Goal: Task Accomplishment & Management: Manage account settings

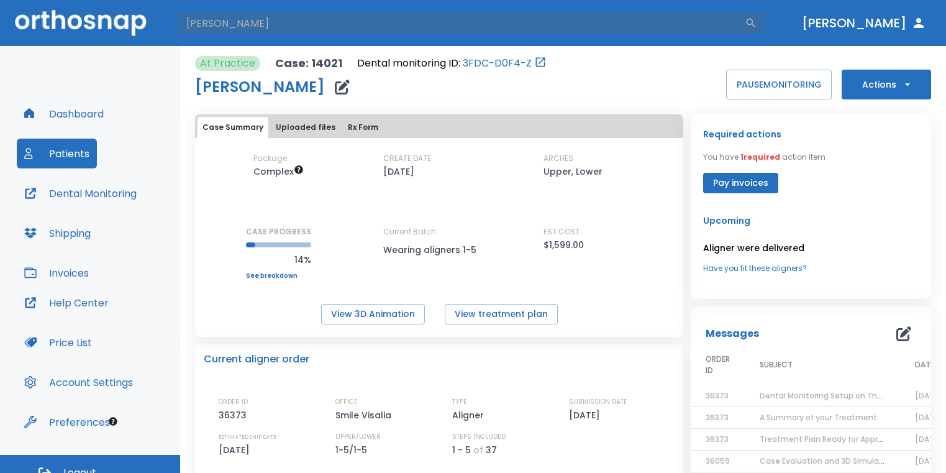
type input "[PERSON_NAME]"
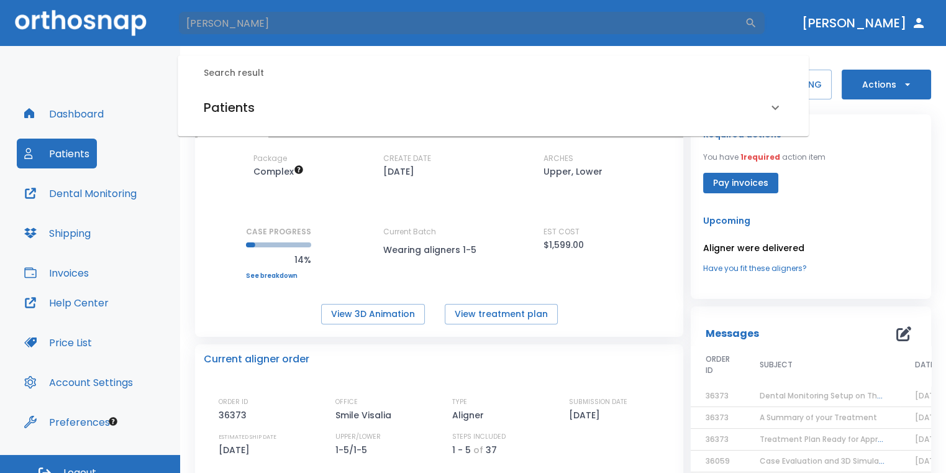
click at [410, 117] on div "Patients" at bounding box center [486, 108] width 564 height 20
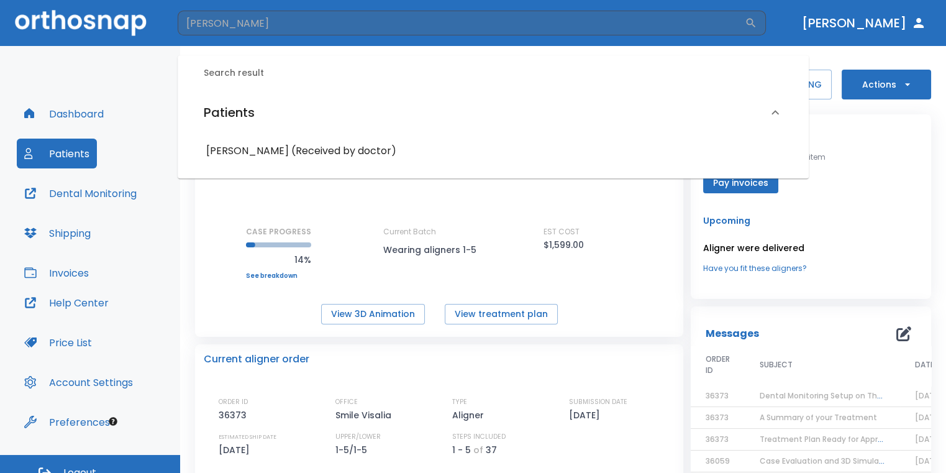
click at [327, 161] on div "[PERSON_NAME] (Received by doctor)" at bounding box center [493, 151] width 589 height 22
click at [330, 155] on h6 "[PERSON_NAME] (Received by doctor)" at bounding box center [493, 150] width 574 height 17
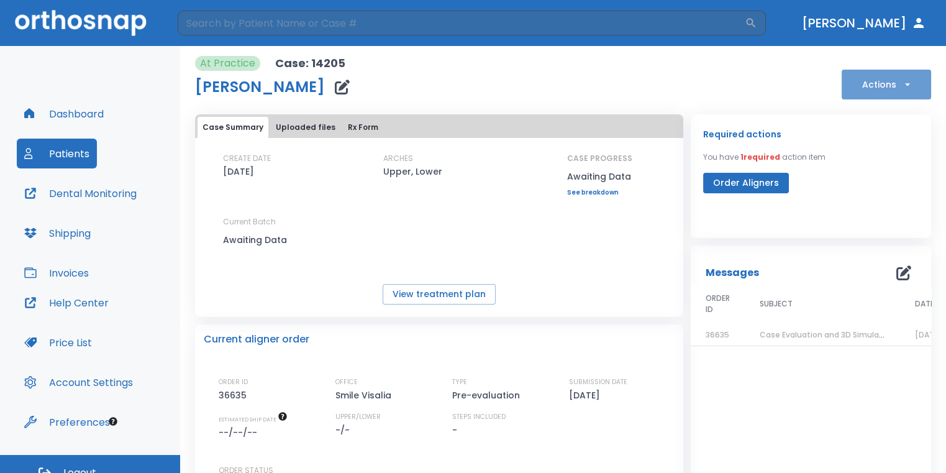
click at [891, 76] on button "Actions" at bounding box center [886, 85] width 89 height 30
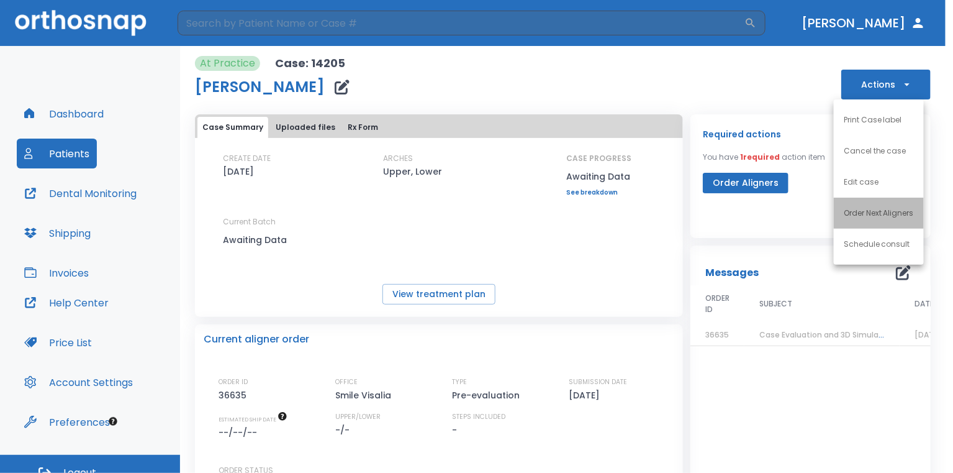
click at [888, 214] on p "Order Next Aligners" at bounding box center [879, 212] width 70 height 11
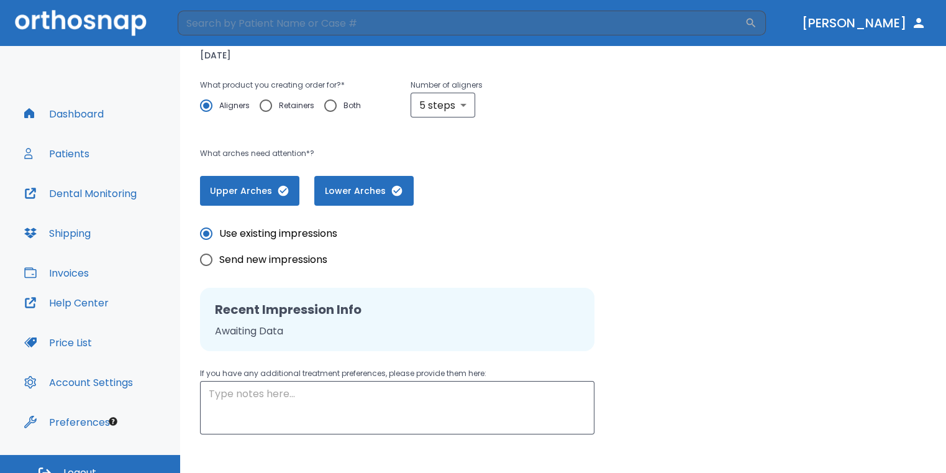
scroll to position [196, 0]
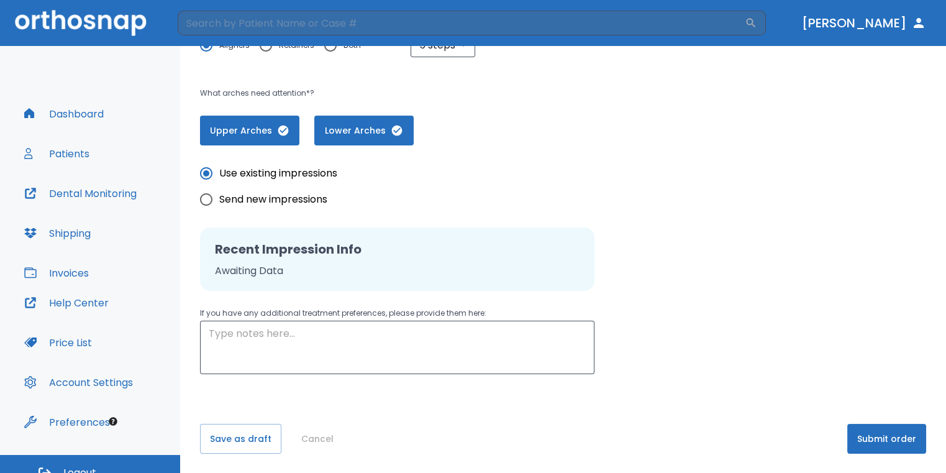
click at [206, 199] on input "Send new impressions" at bounding box center [206, 199] width 26 height 26
radio input "true"
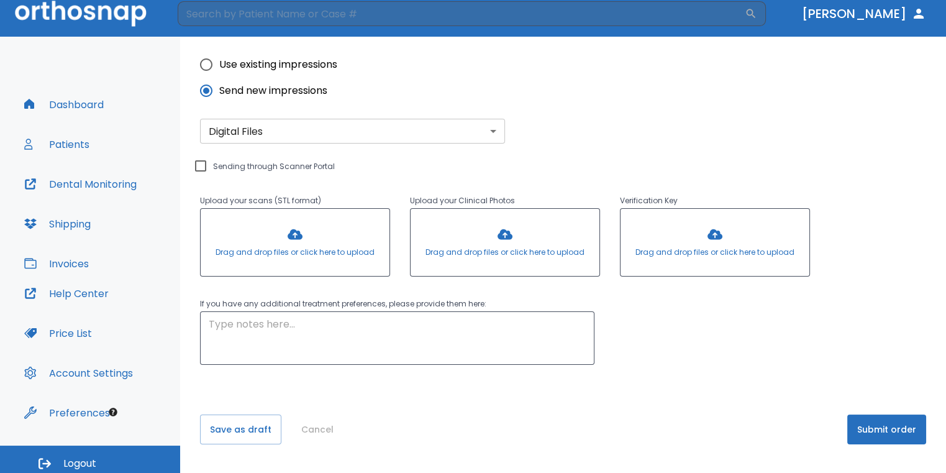
scroll to position [15, 0]
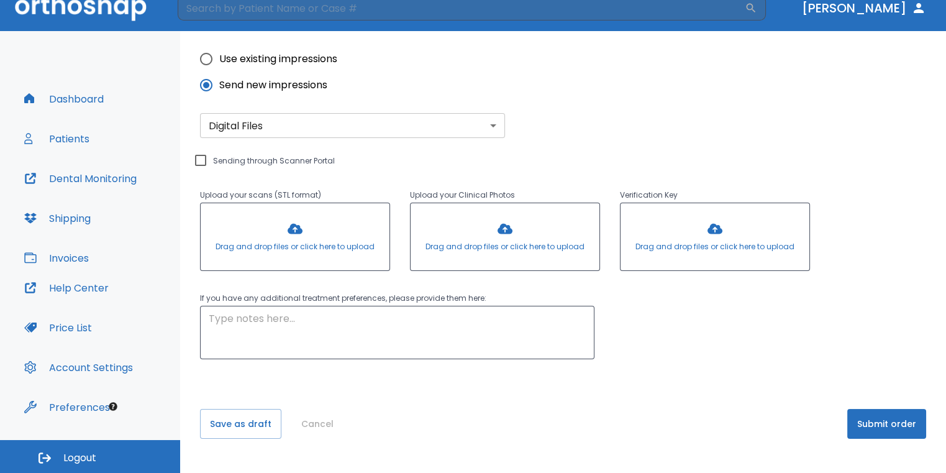
click at [866, 424] on button "Submit order" at bounding box center [886, 424] width 79 height 30
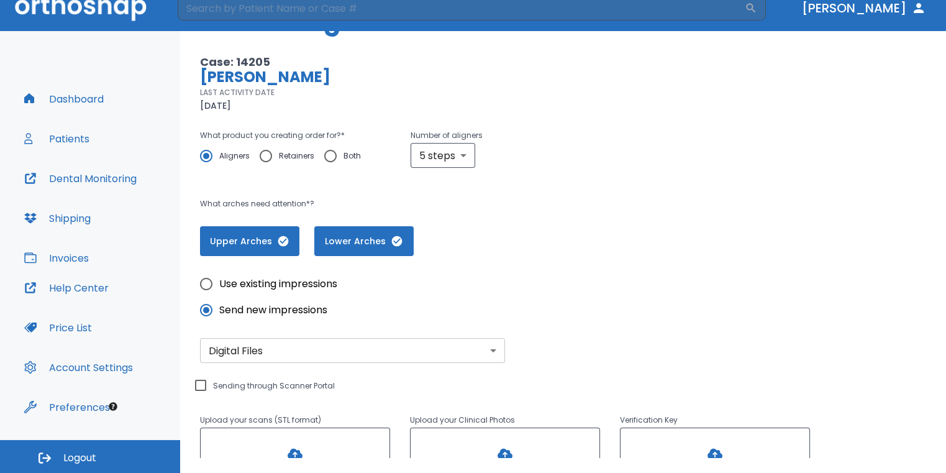
scroll to position [0, 0]
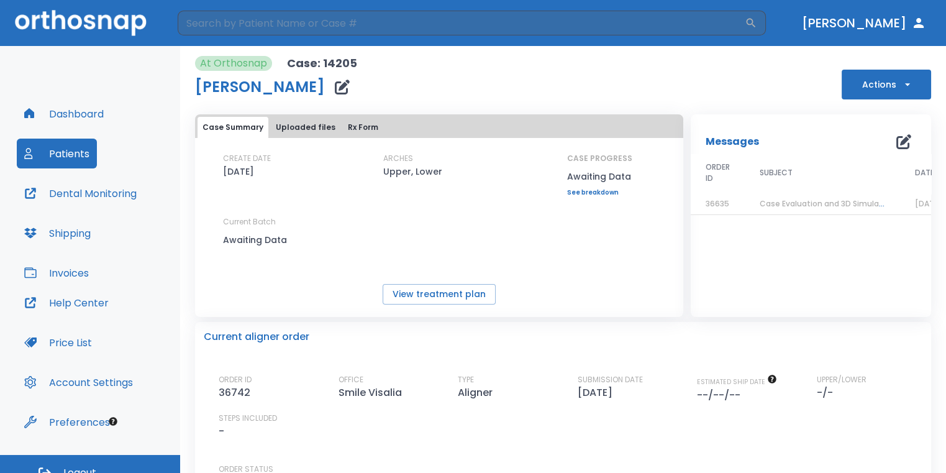
click at [335, 86] on icon "button" at bounding box center [342, 87] width 15 height 15
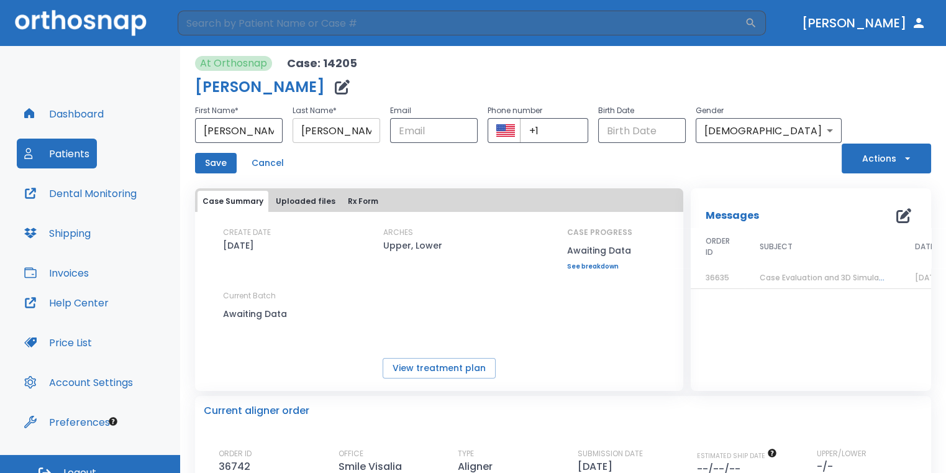
click at [380, 128] on input "[PERSON_NAME]" at bounding box center [337, 130] width 88 height 25
click at [478, 126] on input "text" at bounding box center [434, 130] width 88 height 25
type input "[EMAIL_ADDRESS][DOMAIN_NAME]"
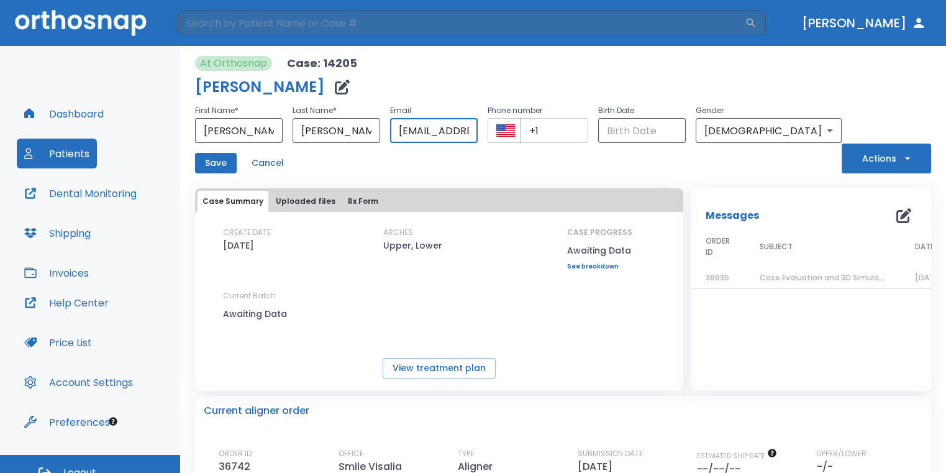
click at [589, 137] on input "+1" at bounding box center [554, 130] width 69 height 25
paste input "[PHONE_NUMBER]"
drag, startPoint x: 569, startPoint y: 130, endPoint x: 670, endPoint y: 131, distance: 100.6
click at [670, 131] on div "First Name * [PERSON_NAME] ​ Last Name * [PERSON_NAME] ​ Email [EMAIL_ADDRESS][…" at bounding box center [518, 123] width 647 height 40
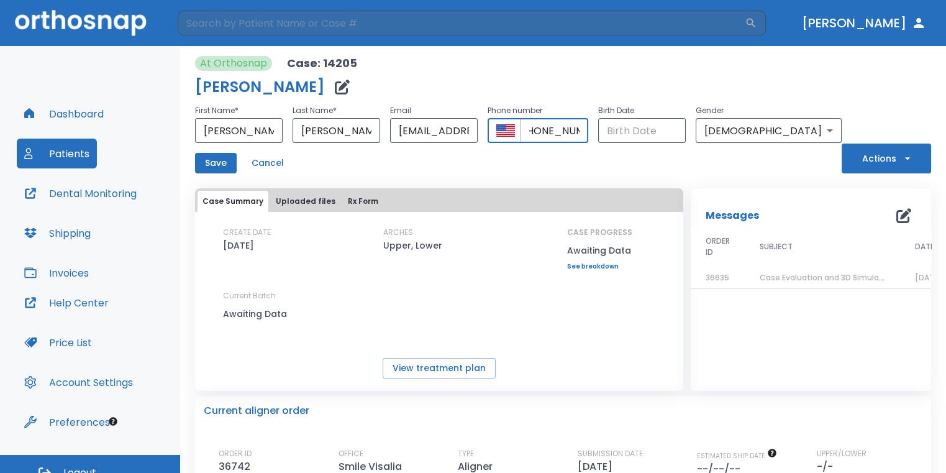
type input "[PHONE_NUMBER]"
click at [671, 160] on div "Save Cancel" at bounding box center [518, 163] width 647 height 20
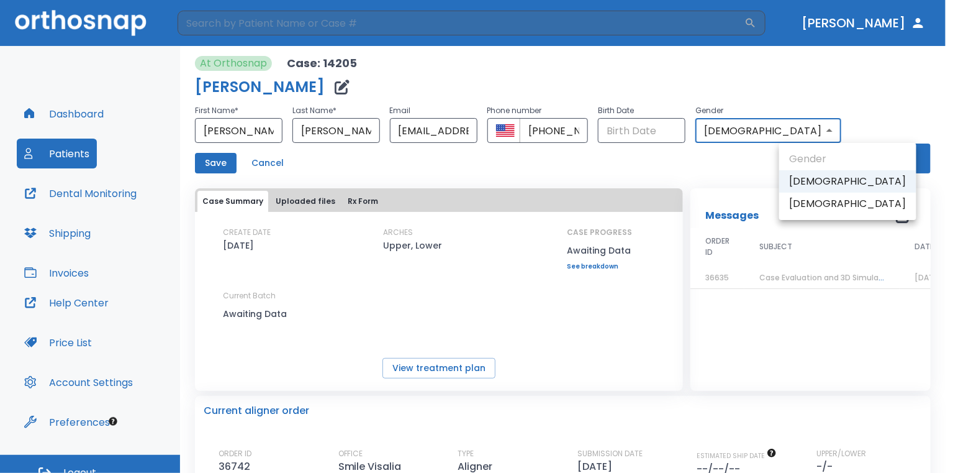
click at [795, 130] on body "​ [PERSON_NAME] Dashboard Patients Dental Monitoring Shipping Invoices Help Cen…" at bounding box center [476, 236] width 953 height 473
click at [812, 184] on li "[DEMOGRAPHIC_DATA]" at bounding box center [848, 181] width 137 height 22
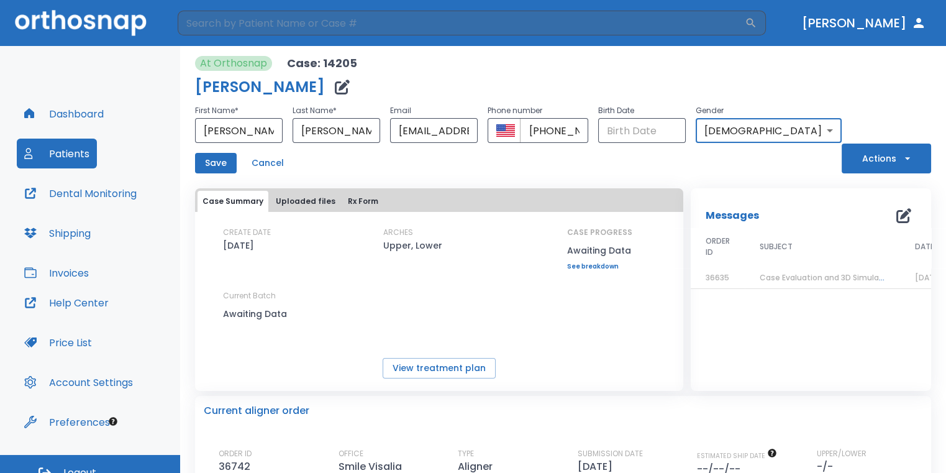
click at [221, 166] on button "Save" at bounding box center [216, 163] width 42 height 20
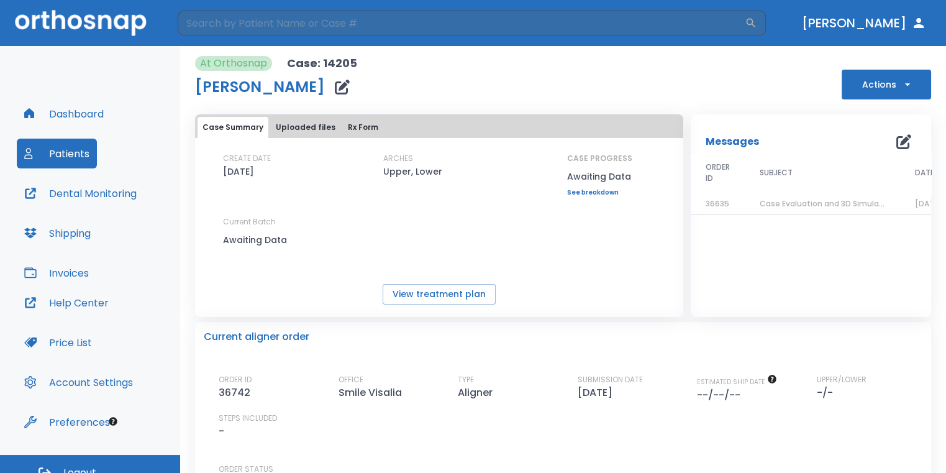
click at [863, 89] on button "Actions" at bounding box center [886, 85] width 89 height 30
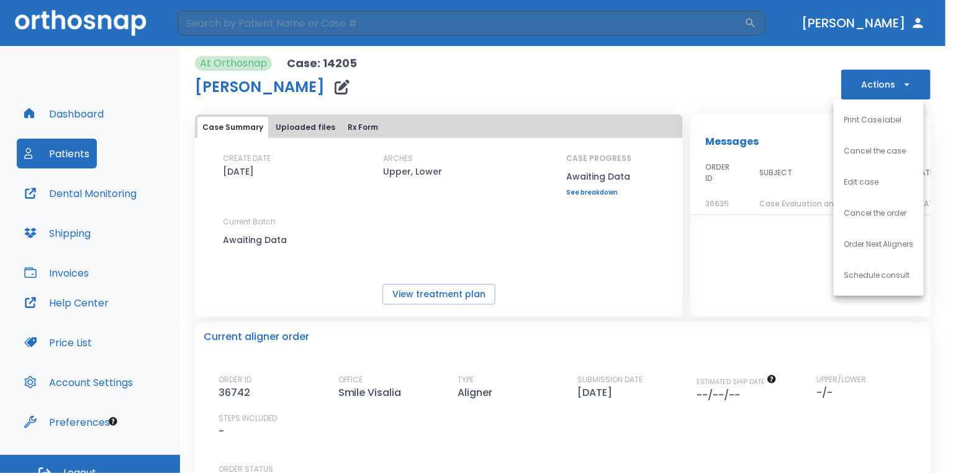
click at [649, 226] on div at bounding box center [476, 236] width 953 height 473
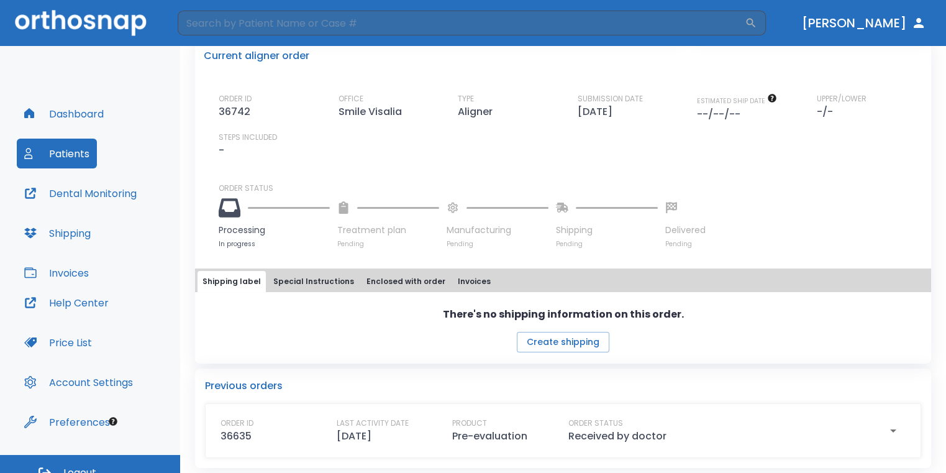
scroll to position [283, 0]
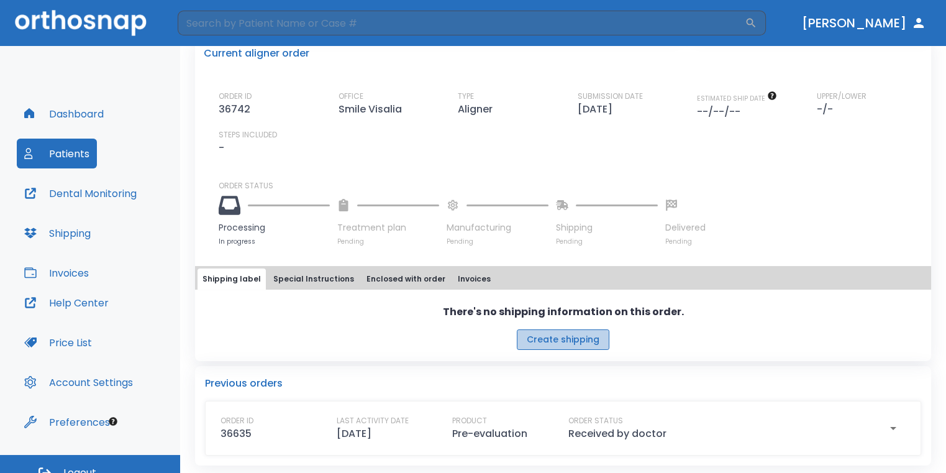
click at [578, 339] on button "Create shipping" at bounding box center [563, 339] width 93 height 20
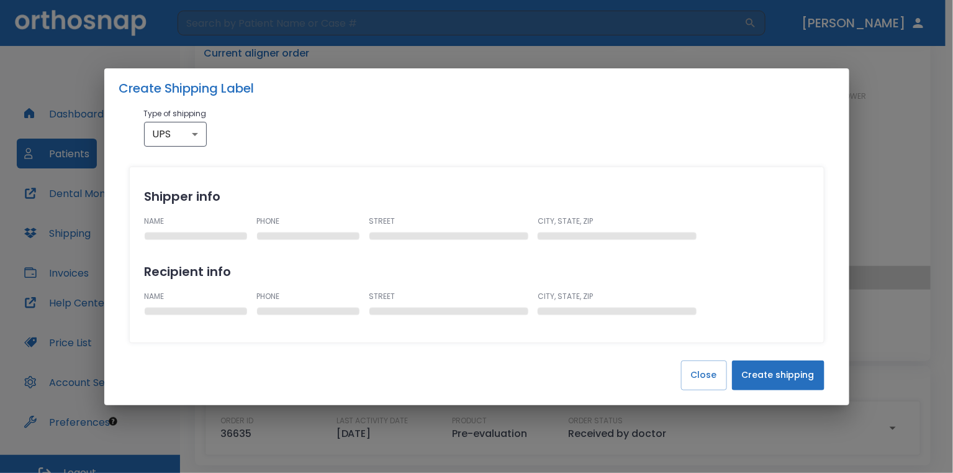
click at [811, 375] on button "Create shipping" at bounding box center [778, 375] width 93 height 30
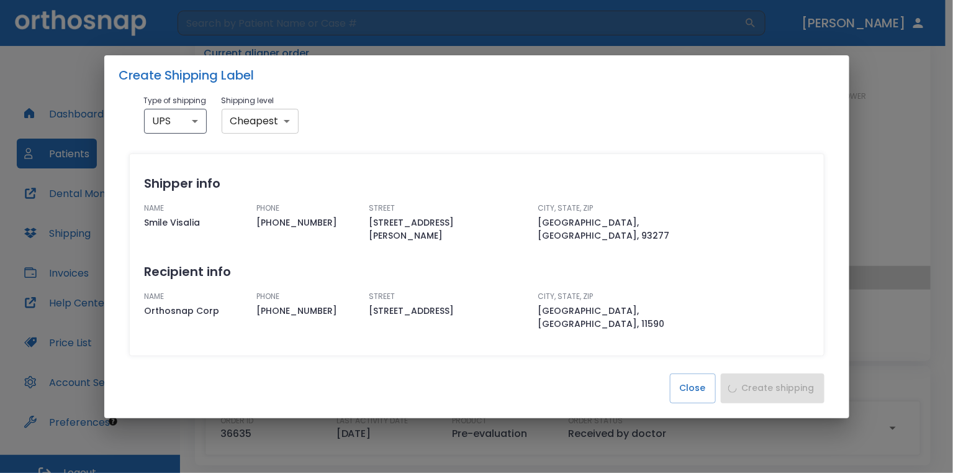
click at [284, 135] on body "​ [PERSON_NAME] Dashboard Patients Dental Monitoring Shipping Invoices Help Cen…" at bounding box center [476, 236] width 953 height 473
click at [275, 179] on li "Fastest" at bounding box center [259, 185] width 77 height 22
type input "fastest"
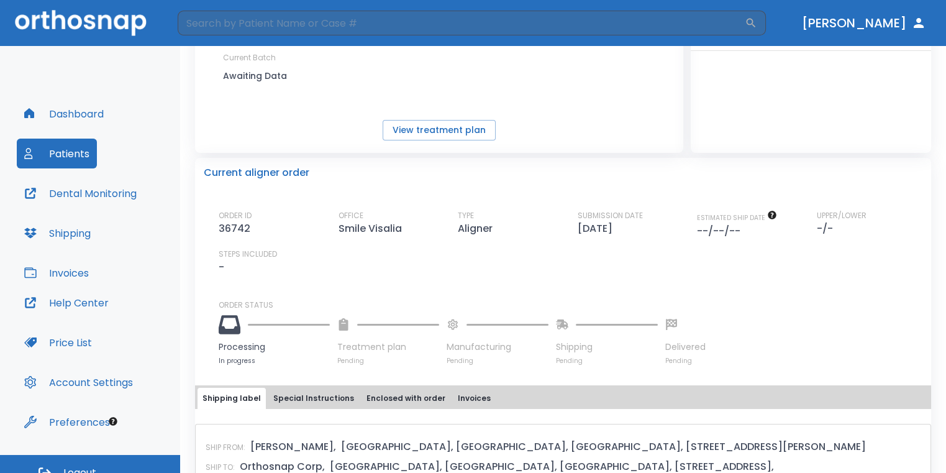
scroll to position [0, 0]
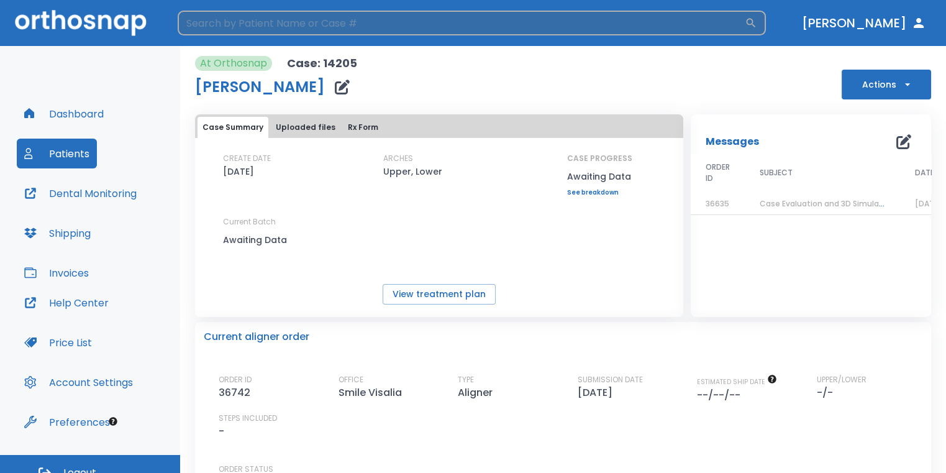
click at [375, 27] on input "search" at bounding box center [461, 23] width 567 height 25
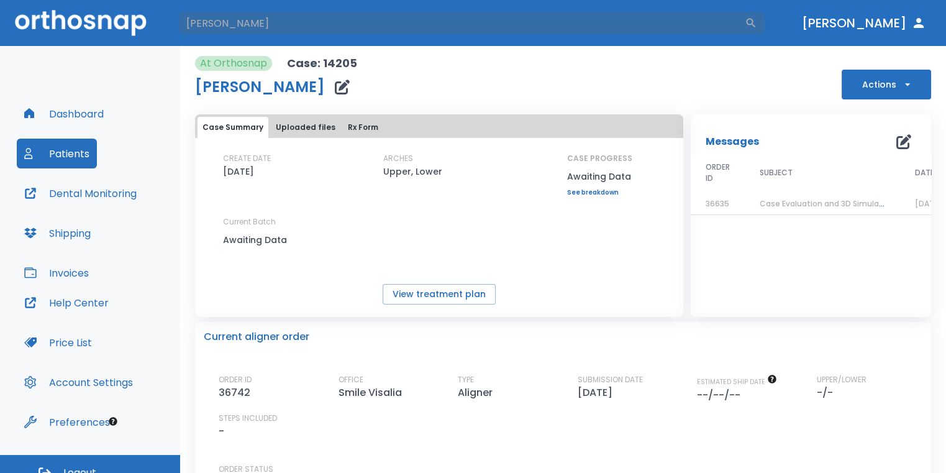
type input "[PERSON_NAME]"
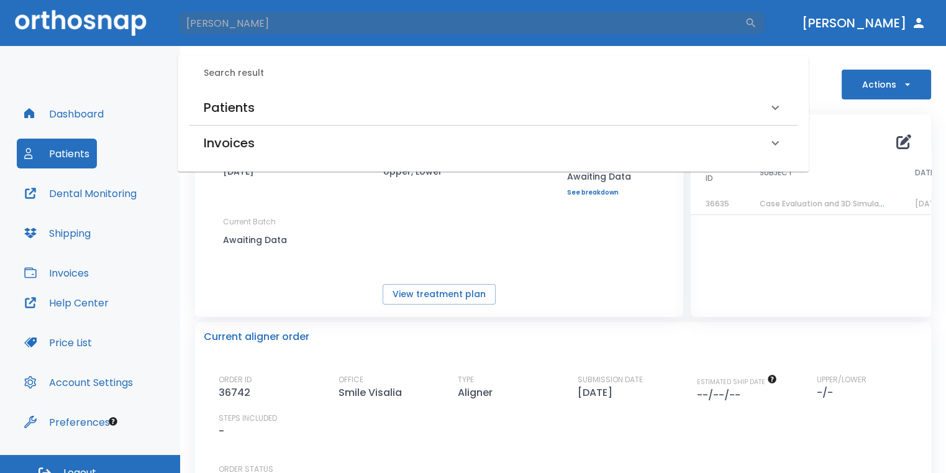
click at [293, 111] on div "Patients" at bounding box center [486, 108] width 564 height 20
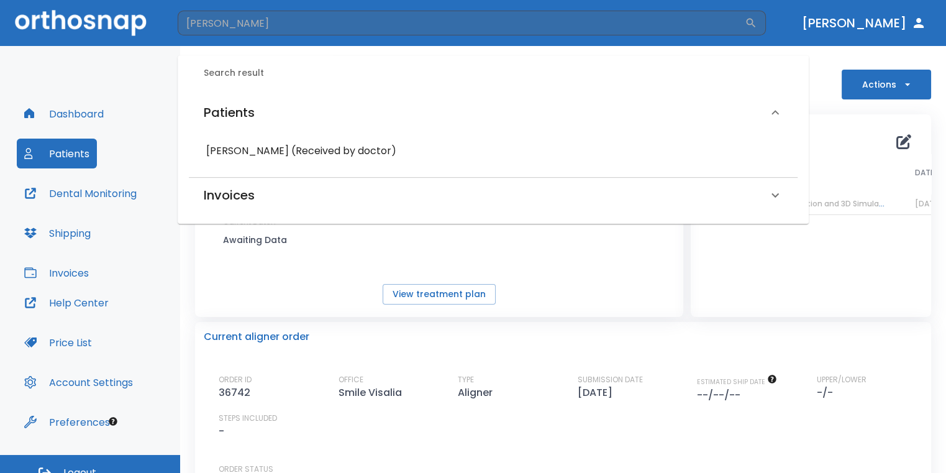
click at [275, 152] on h6 "[PERSON_NAME] (Received by doctor)" at bounding box center [493, 150] width 574 height 17
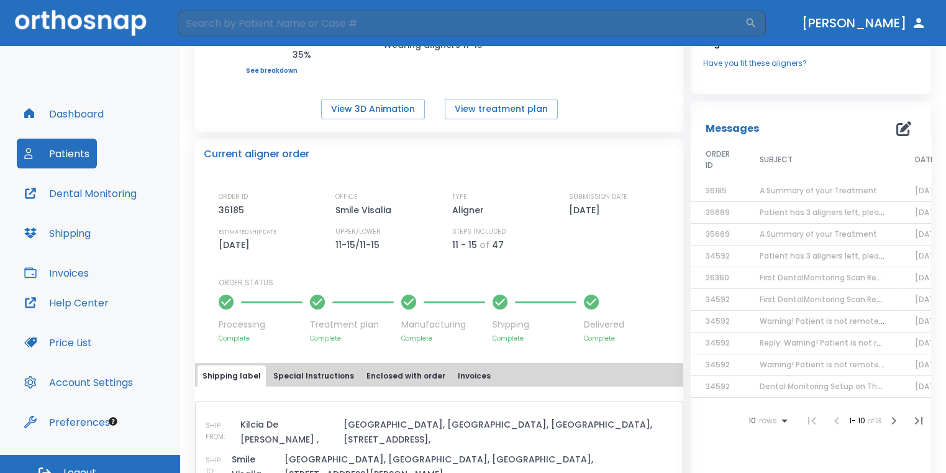
scroll to position [62, 0]
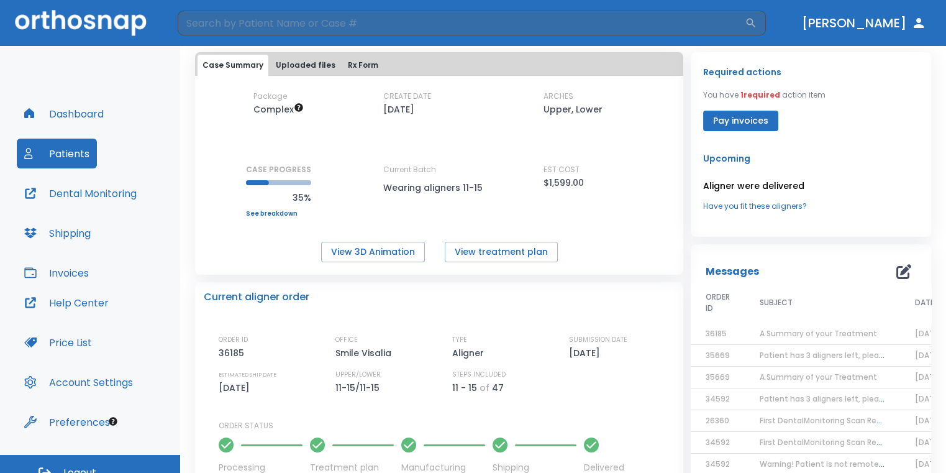
click at [835, 334] on span "A Summary of your Treatment" at bounding box center [818, 333] width 117 height 11
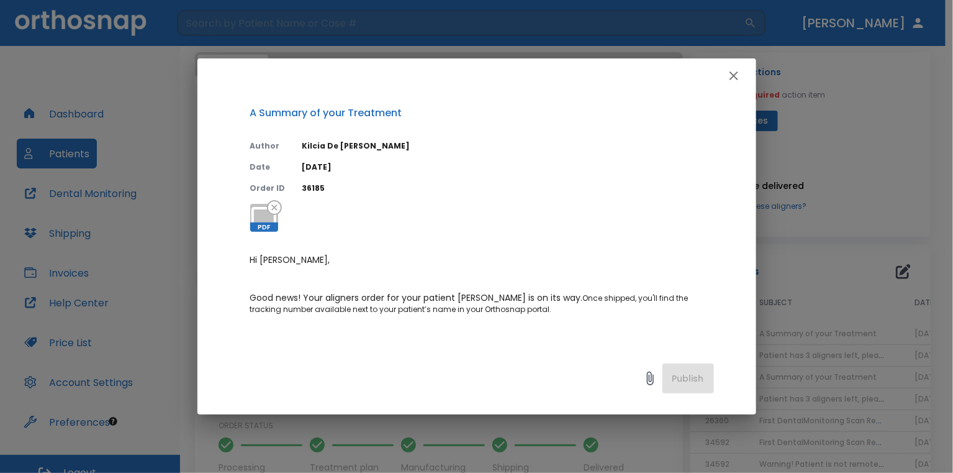
click at [729, 79] on icon "button" at bounding box center [734, 75] width 15 height 15
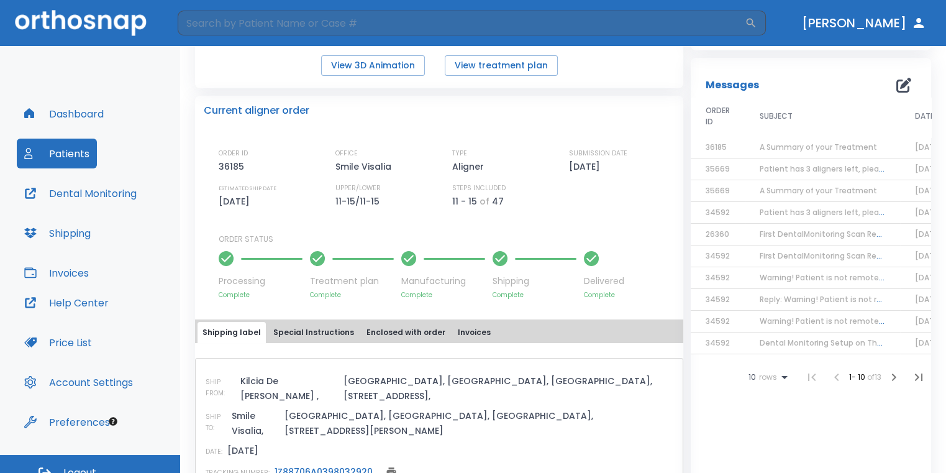
scroll to position [311, 0]
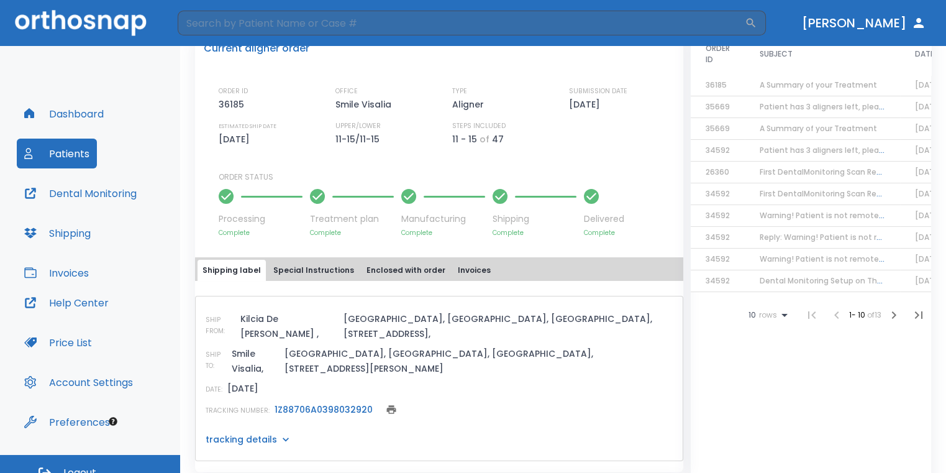
drag, startPoint x: 714, startPoint y: 240, endPoint x: 645, endPoint y: 343, distance: 124.4
click at [645, 346] on div "SHIP TO: Smile Visalia, [GEOGRAPHIC_DATA], [GEOGRAPHIC_DATA], [GEOGRAPHIC_DATA]…" at bounding box center [439, 361] width 467 height 30
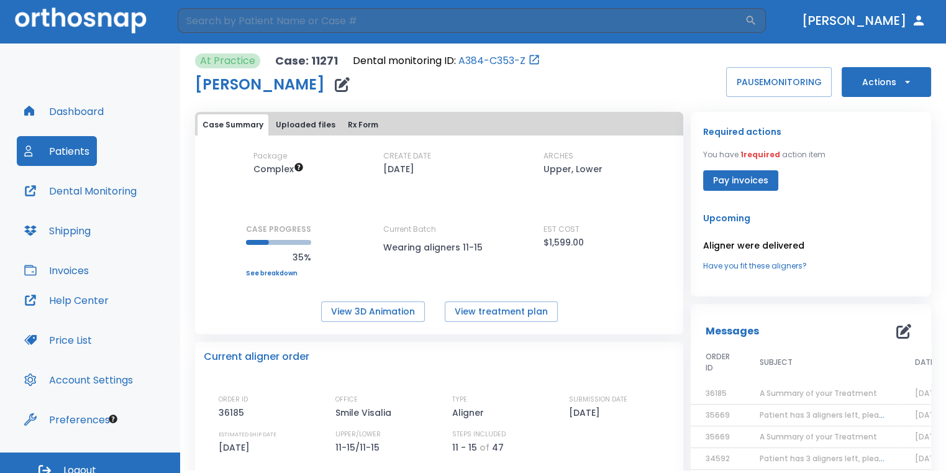
scroll to position [15, 0]
